Goal: Check status: Check status

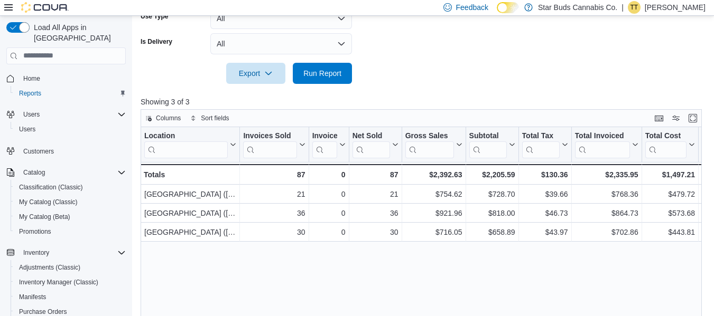
scroll to position [152, 0]
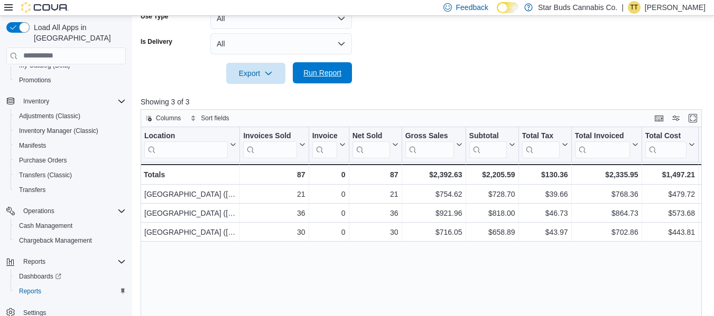
click at [318, 72] on span "Run Report" at bounding box center [322, 73] width 38 height 11
click at [331, 75] on span "Run Report" at bounding box center [322, 73] width 38 height 11
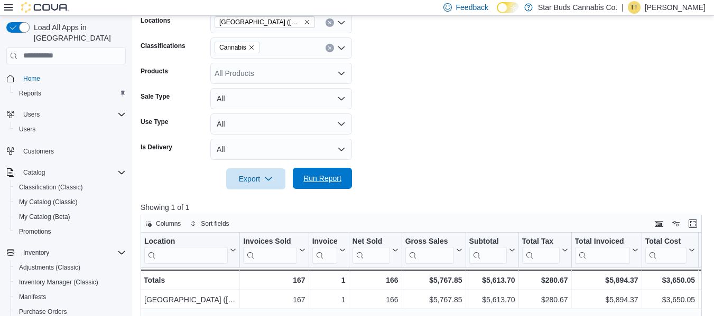
scroll to position [152, 0]
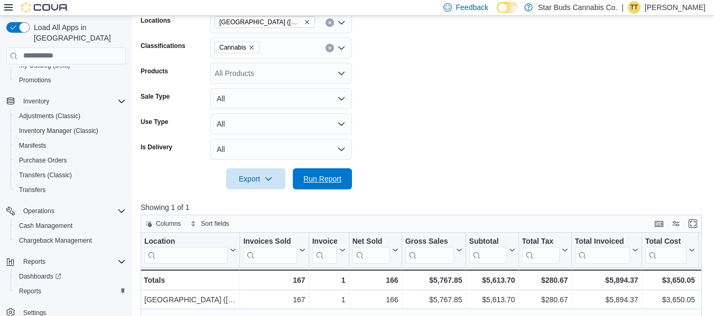
drag, startPoint x: 330, startPoint y: 179, endPoint x: 496, endPoint y: 125, distance: 174.9
click at [330, 179] on span "Run Report" at bounding box center [322, 179] width 38 height 11
click at [330, 180] on span "Run Report" at bounding box center [322, 178] width 38 height 11
